Goal: Transaction & Acquisition: Purchase product/service

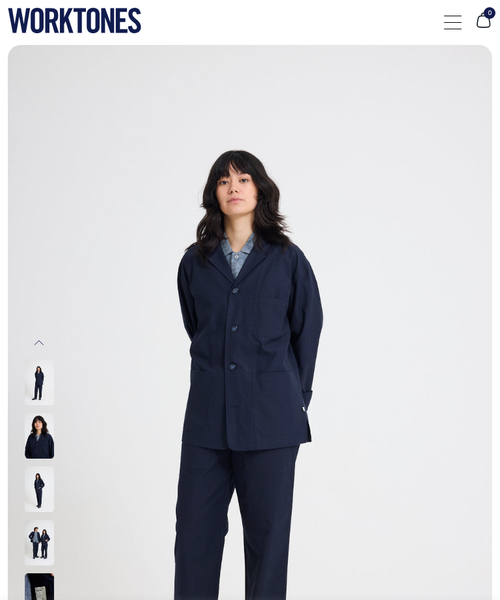
click at [455, 16] on span at bounding box center [453, 16] width 18 height 1
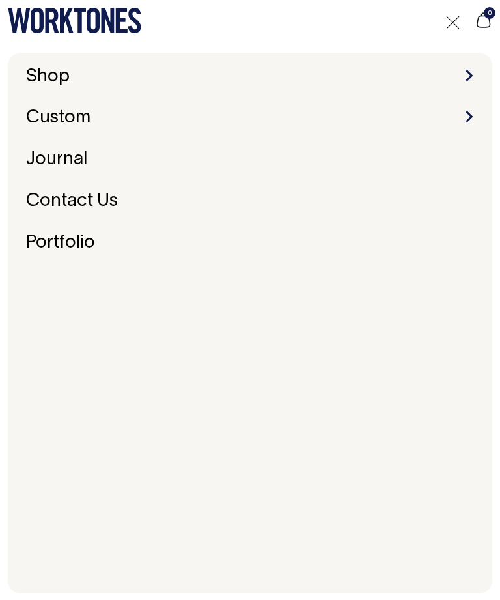
click at [475, 72] on li "Shop Accessories Aprons Workwear" at bounding box center [250, 77] width 459 height 20
click at [472, 74] on span at bounding box center [469, 75] width 7 height 10
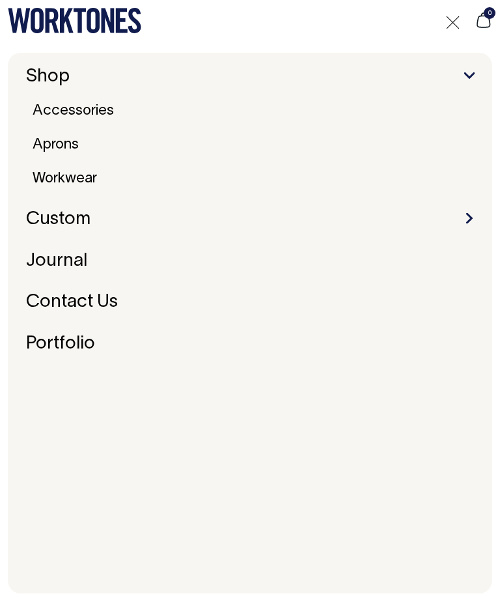
click at [72, 173] on link "Workwear" at bounding box center [64, 178] width 75 height 23
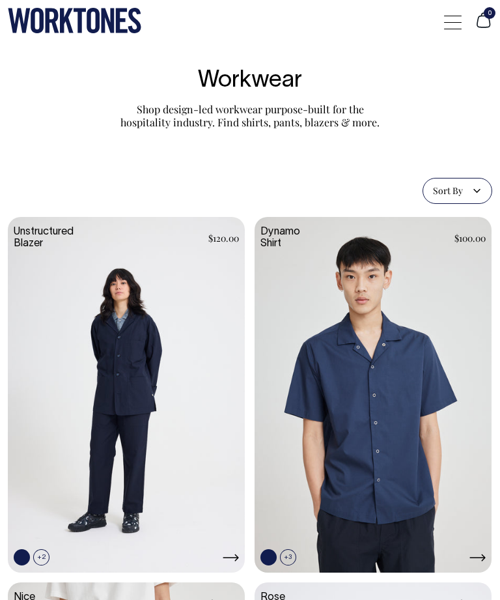
click at [472, 192] on span "Sort By" at bounding box center [458, 191] width 70 height 26
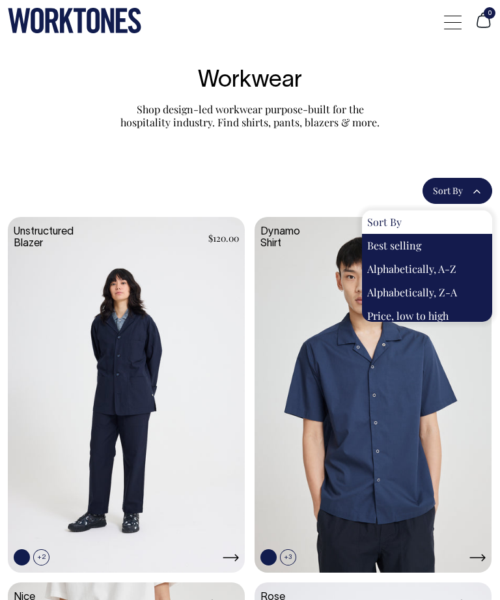
click at [480, 181] on span "Sort By" at bounding box center [458, 191] width 70 height 26
